Goal: Information Seeking & Learning: Learn about a topic

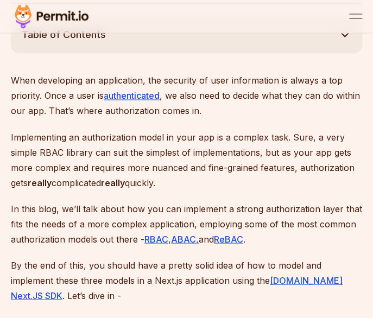
scroll to position [488, 0]
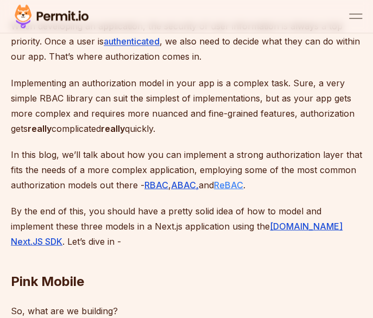
click at [243, 185] on link "ReBAC" at bounding box center [228, 184] width 29 height 11
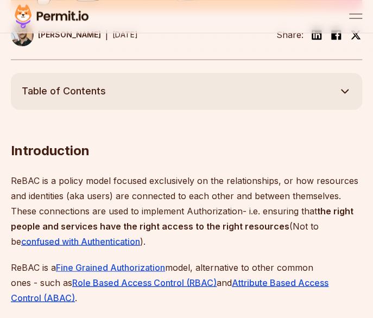
scroll to position [488, 0]
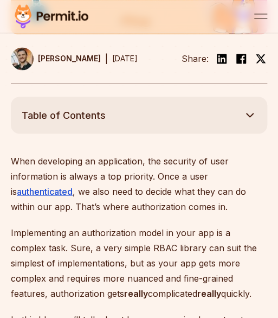
scroll to position [166, 0]
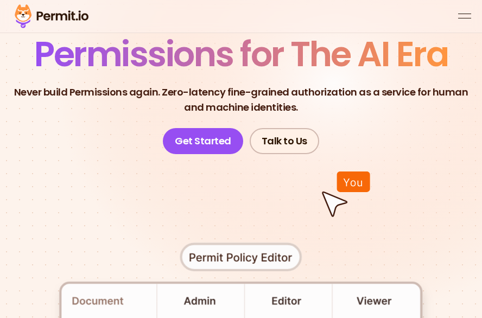
scroll to position [108, 0]
